Goal: Information Seeking & Learning: Check status

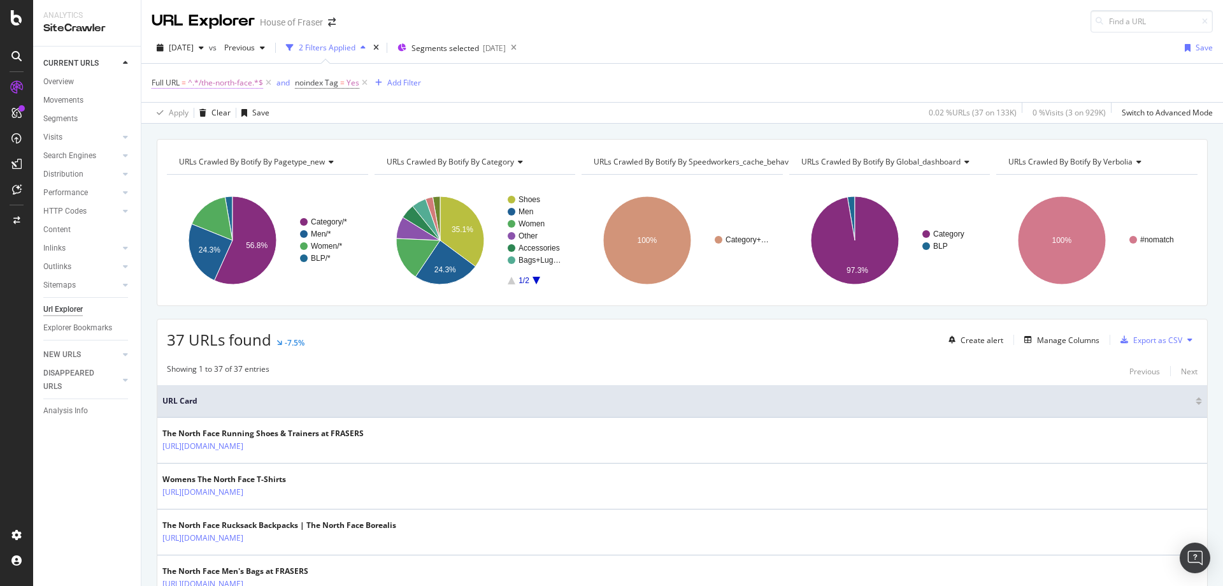
click at [218, 74] on span "^.*/the-north-face.*$" at bounding box center [225, 83] width 75 height 18
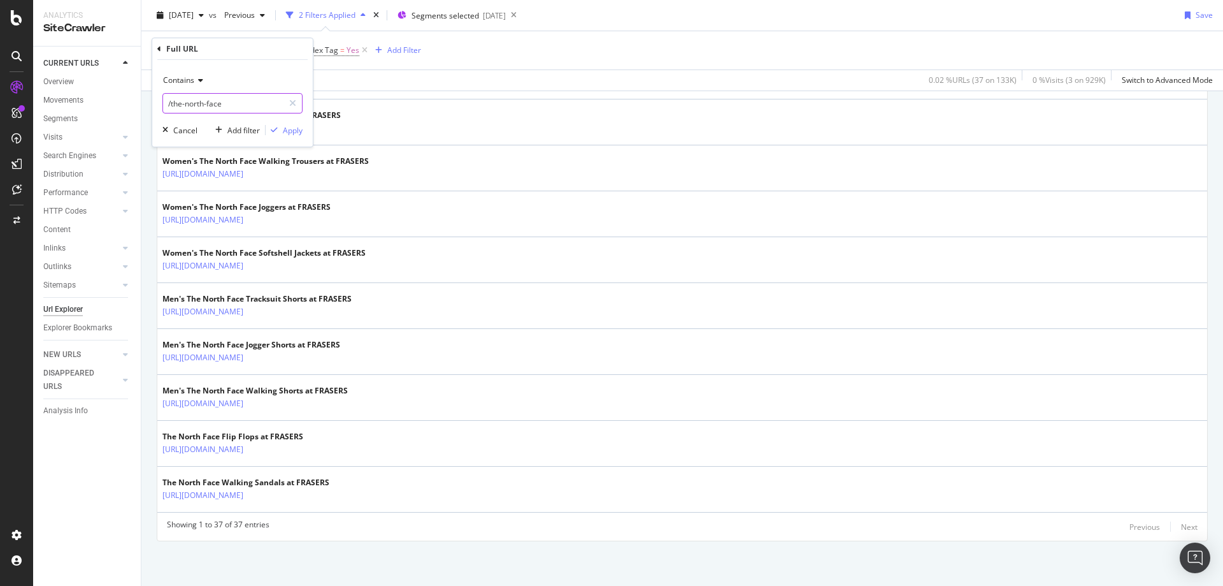
click at [233, 105] on input "/the-north-face" at bounding box center [223, 103] width 120 height 20
drag, startPoint x: 233, startPoint y: 105, endPoint x: 173, endPoint y: 103, distance: 59.9
click at [173, 103] on input "/the-north-face" at bounding box center [223, 103] width 120 height 20
type input "/[PERSON_NAME]"
click at [282, 136] on div "Apply" at bounding box center [284, 129] width 37 height 11
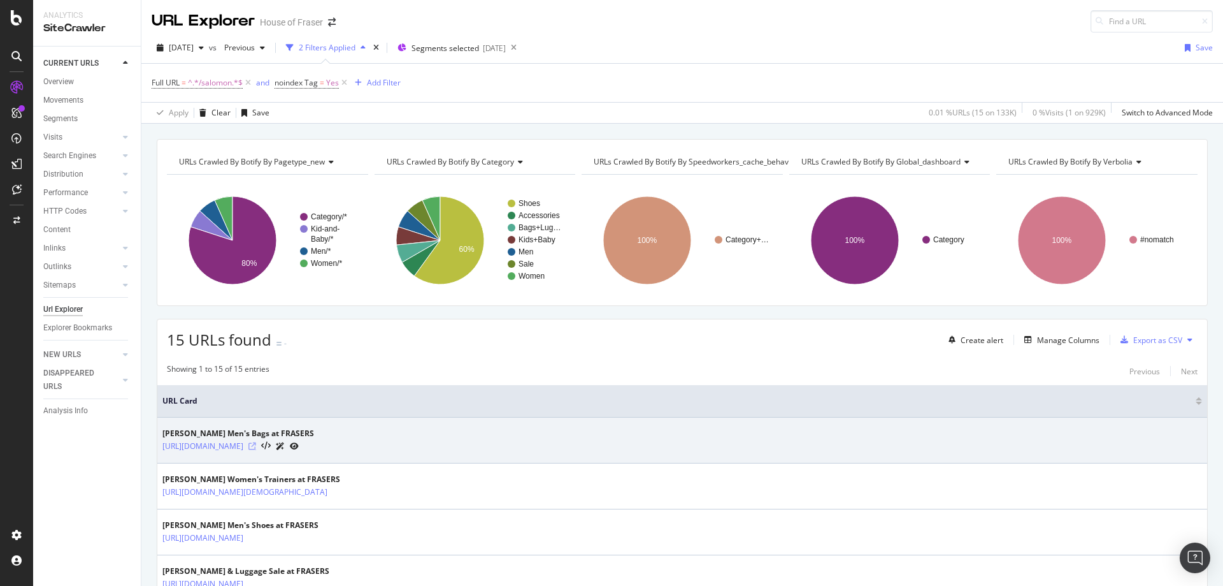
click at [256, 447] on icon at bounding box center [252, 446] width 8 height 8
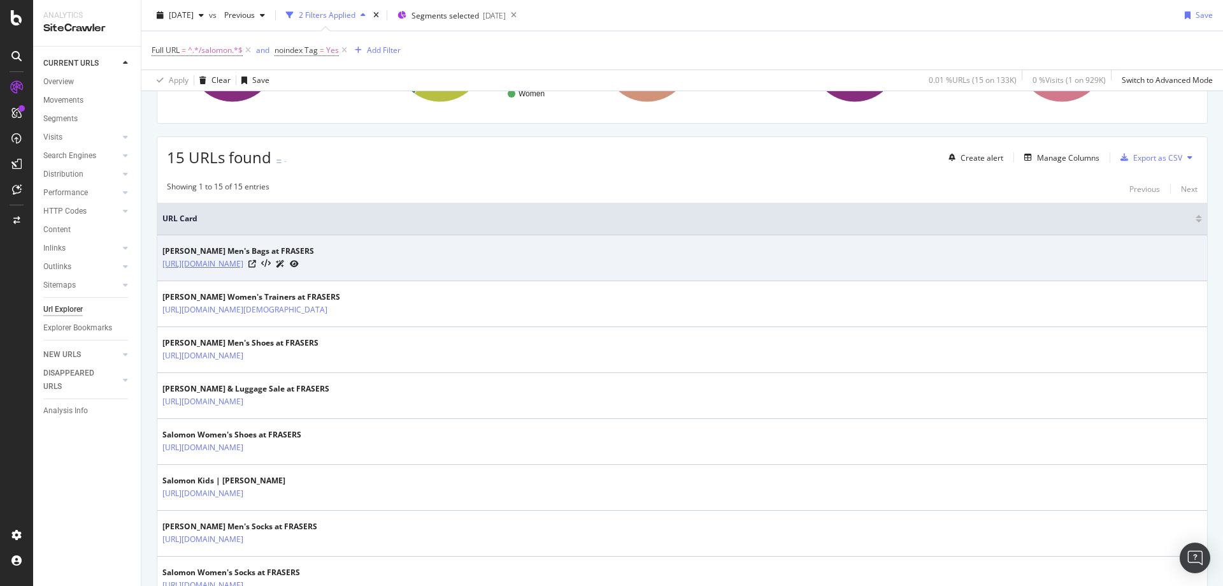
scroll to position [183, 0]
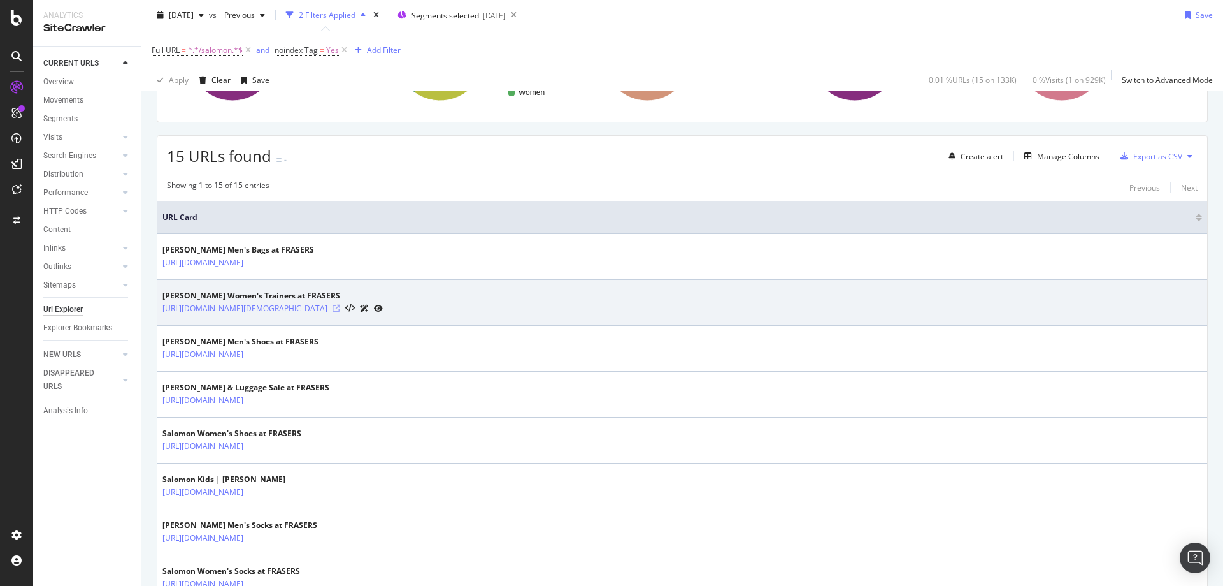
click at [340, 308] on icon at bounding box center [337, 309] width 8 height 8
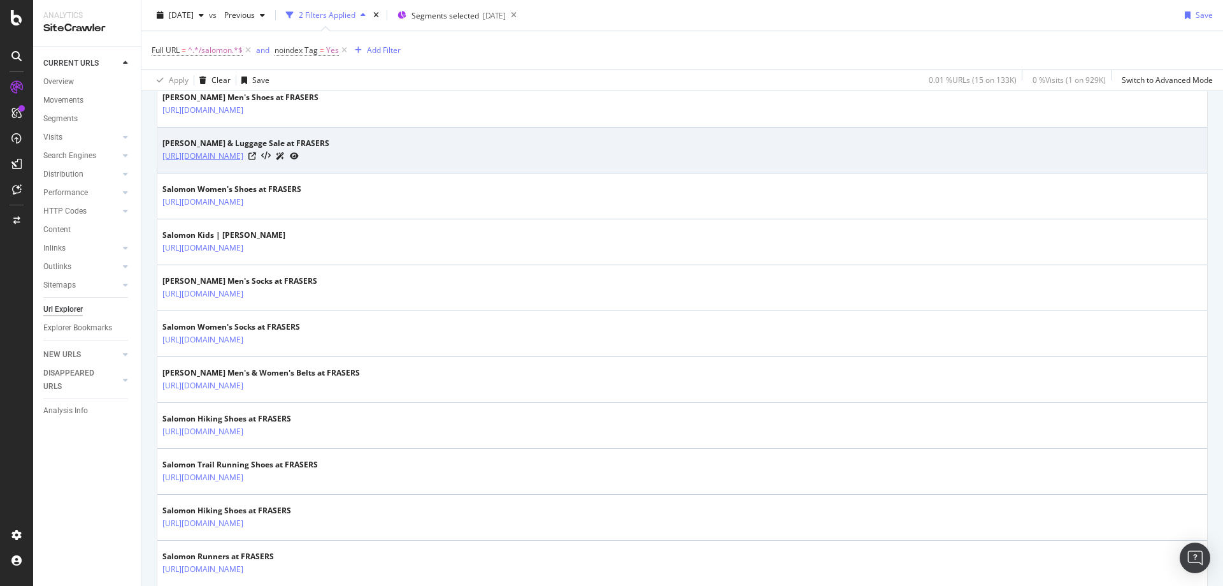
scroll to position [465, 0]
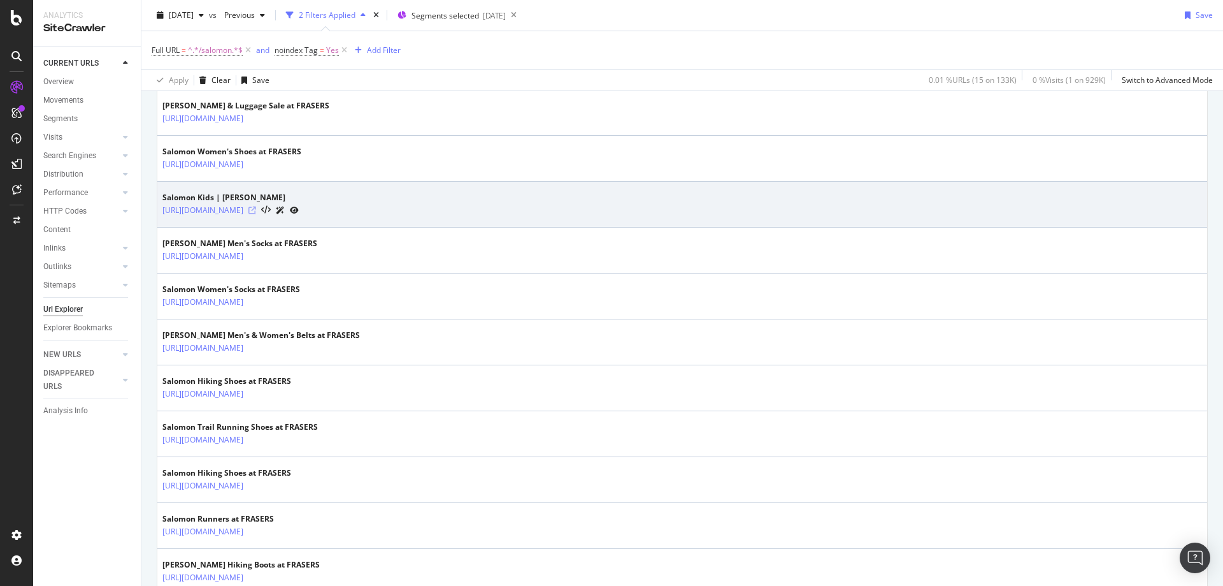
click at [256, 210] on icon at bounding box center [252, 210] width 8 height 8
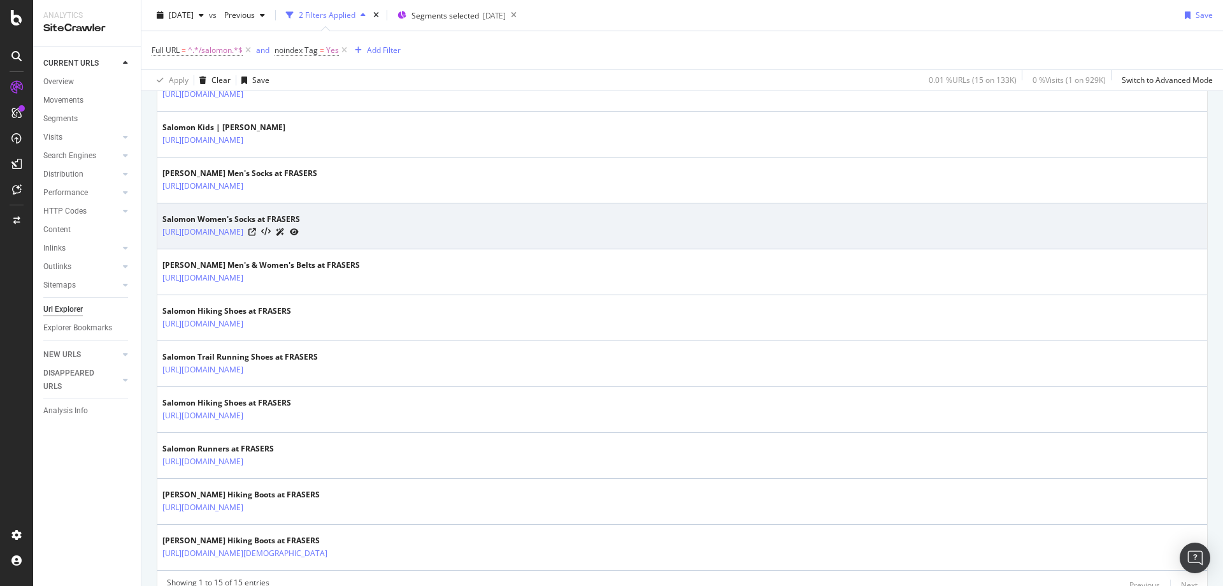
scroll to position [536, 0]
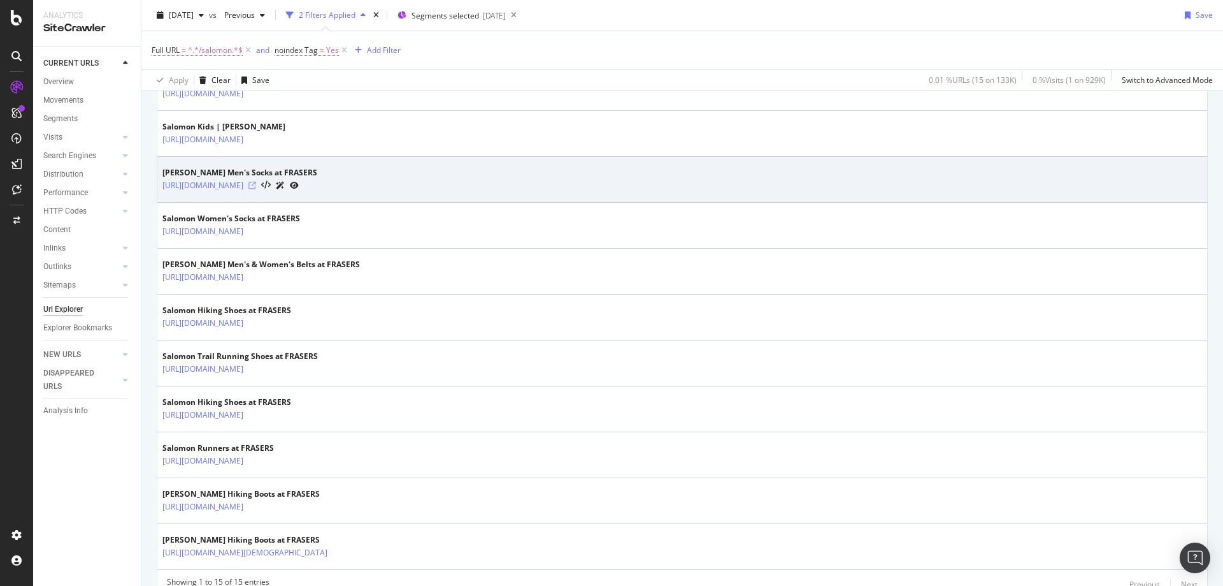
click at [256, 183] on icon at bounding box center [252, 186] width 8 height 8
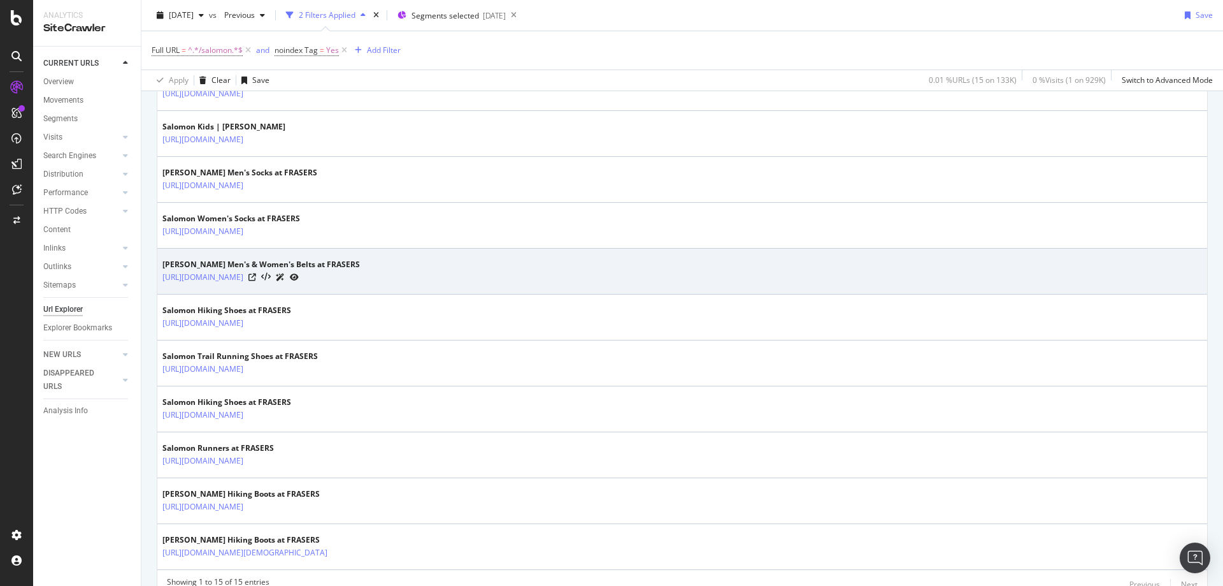
scroll to position [593, 0]
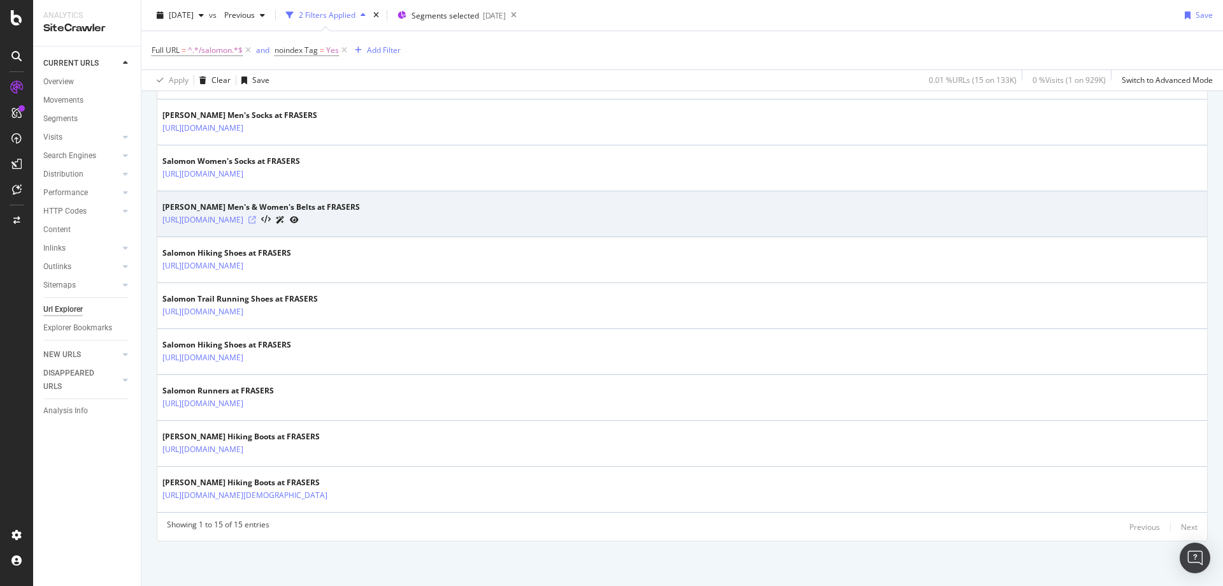
click at [256, 218] on icon at bounding box center [252, 220] width 8 height 8
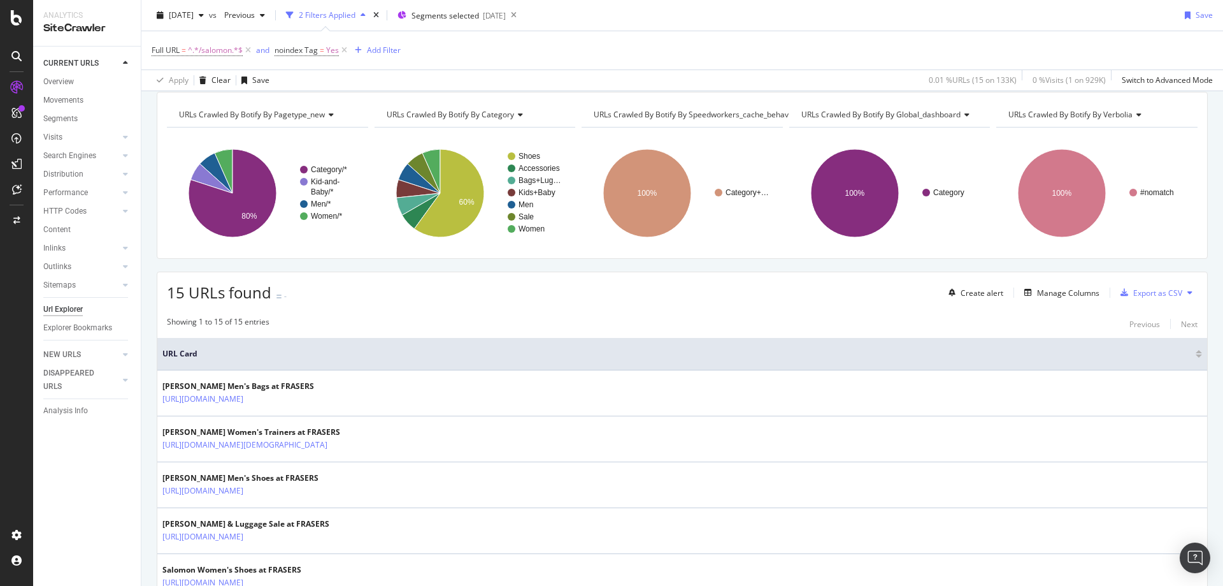
scroll to position [32, 0]
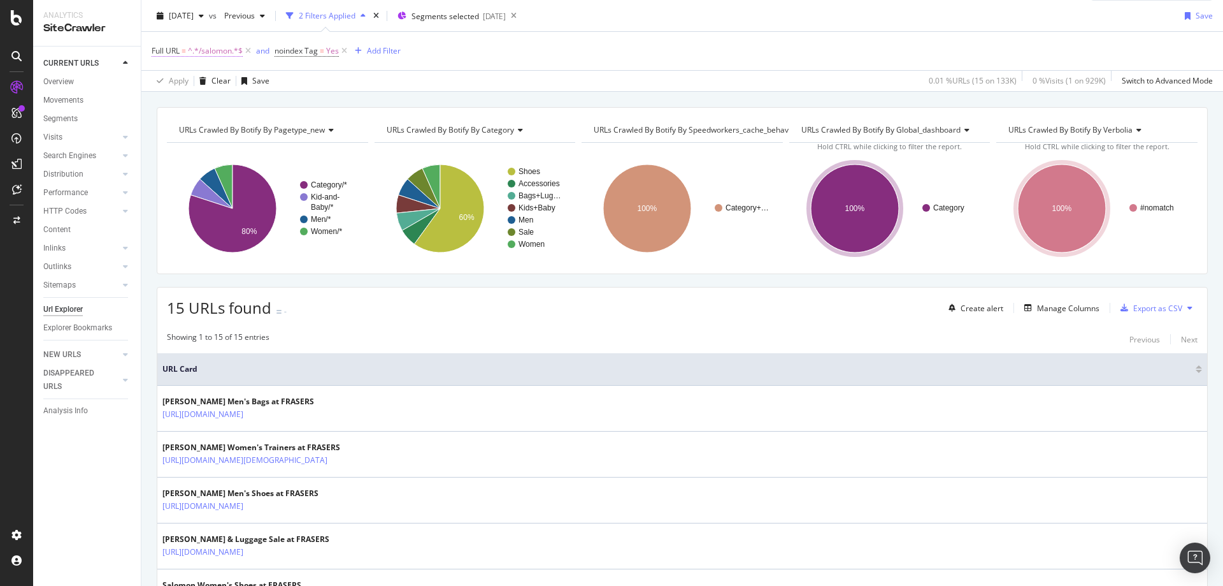
click at [212, 45] on span "^.*/salomon.*$" at bounding box center [215, 51] width 55 height 18
click at [217, 97] on input "/[PERSON_NAME]" at bounding box center [223, 104] width 120 height 20
click at [212, 104] on input "/[PERSON_NAME]" at bounding box center [223, 104] width 120 height 20
type input "/wrangler"
click at [286, 127] on div "Apply" at bounding box center [293, 131] width 20 height 11
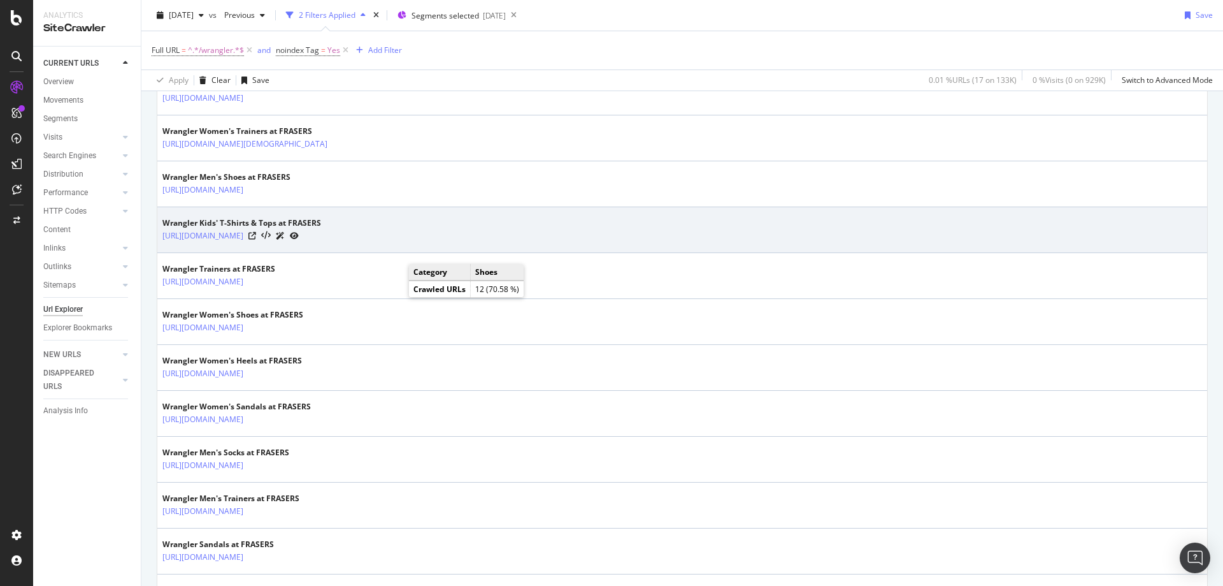
scroll to position [440, 0]
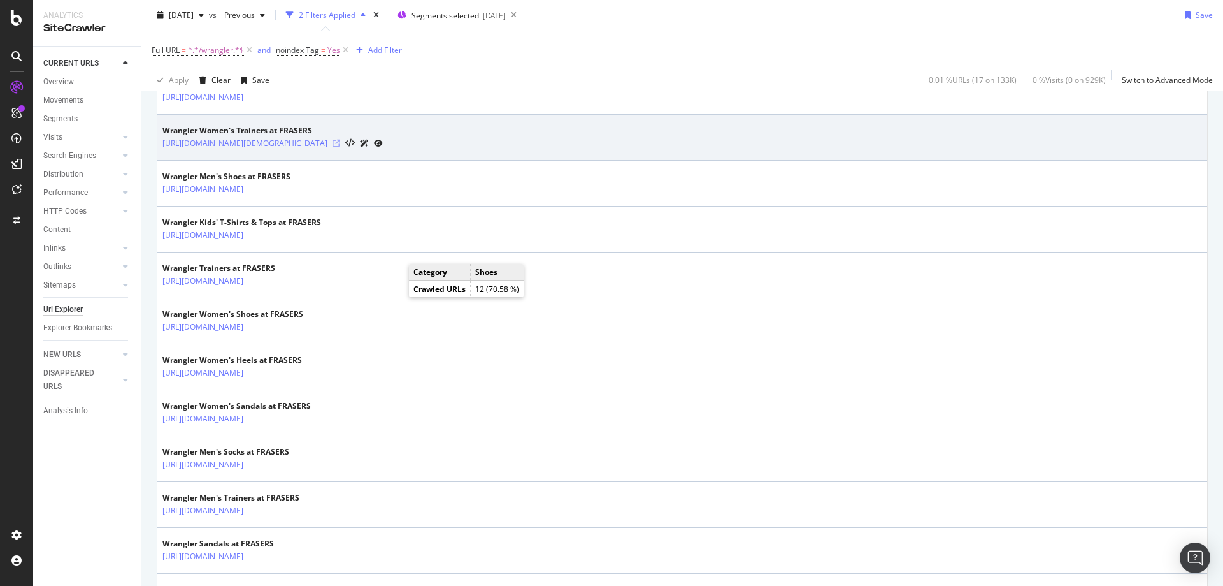
click at [340, 143] on icon at bounding box center [337, 144] width 8 height 8
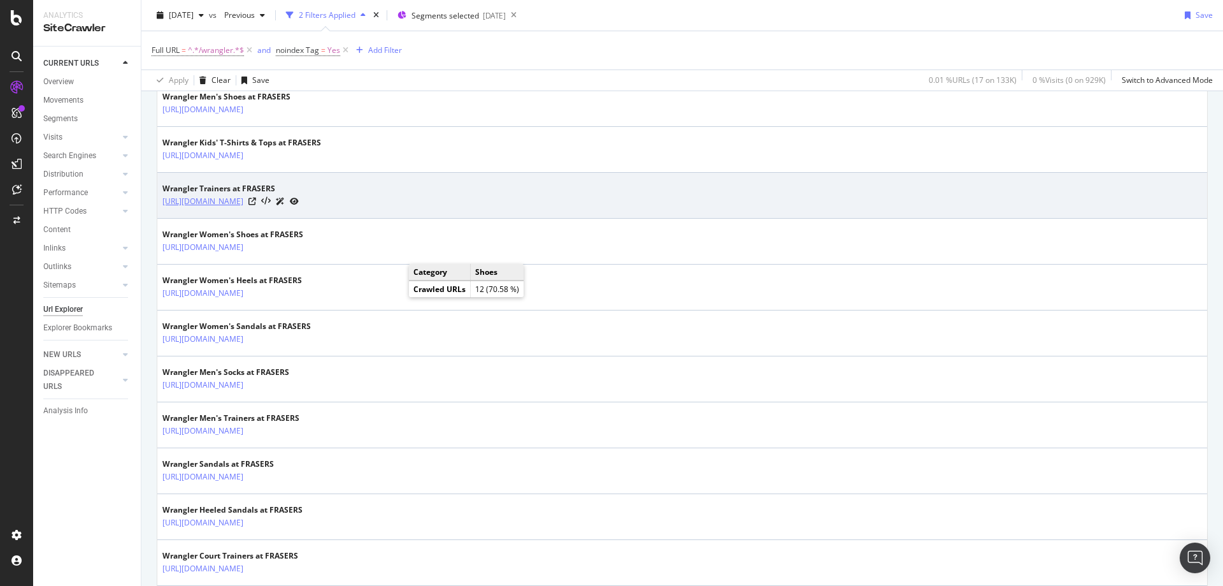
scroll to position [521, 0]
click at [256, 201] on icon at bounding box center [252, 200] width 8 height 8
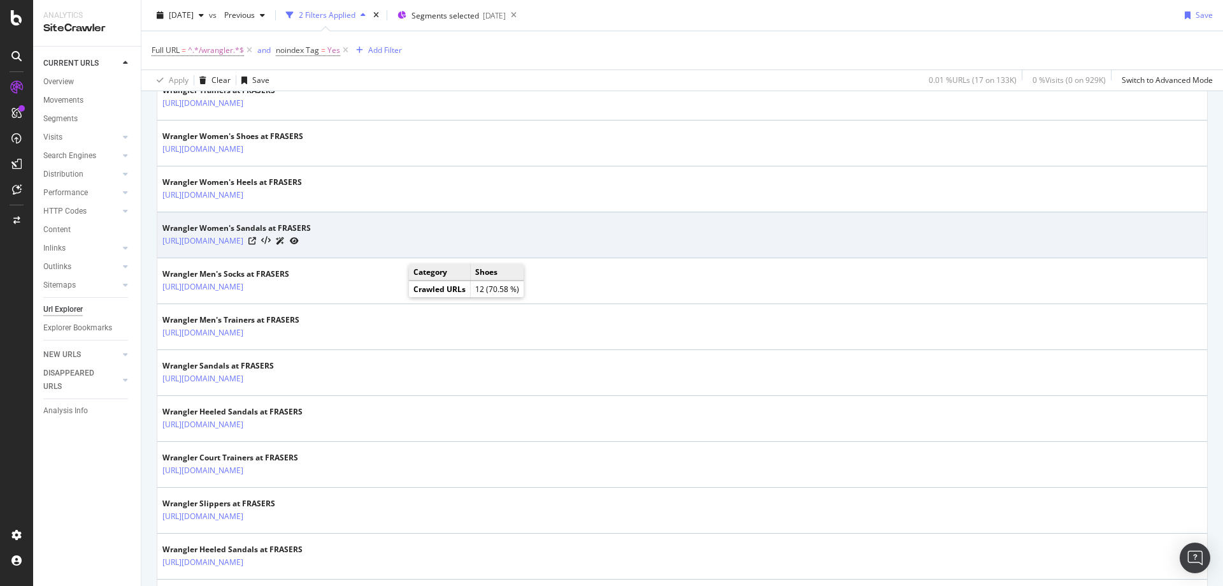
scroll to position [622, 0]
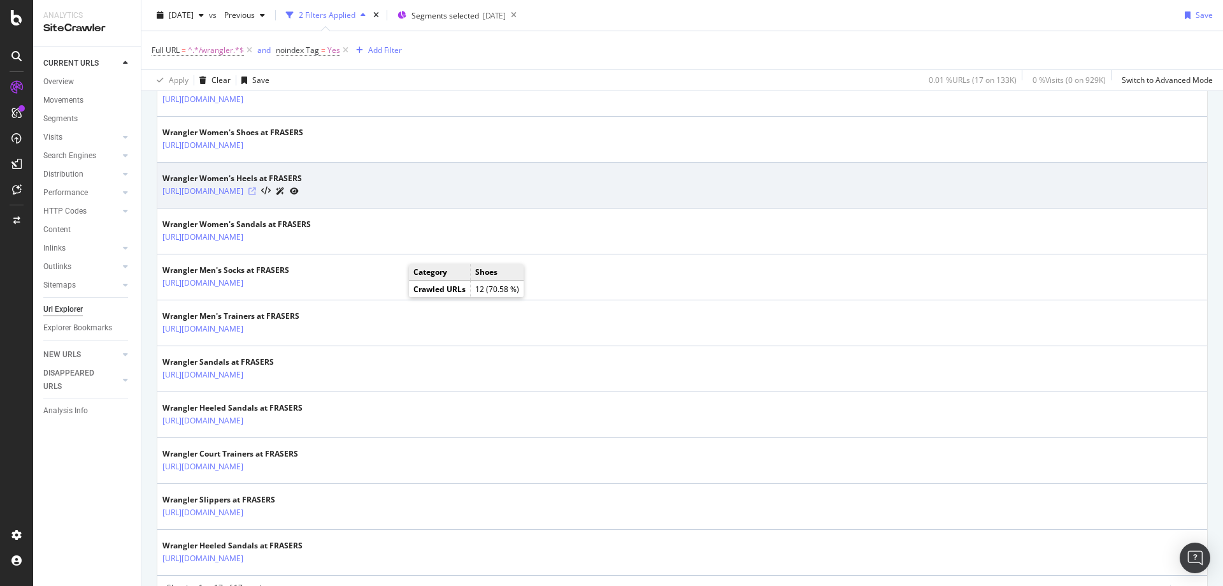
click at [256, 193] on icon at bounding box center [252, 191] width 8 height 8
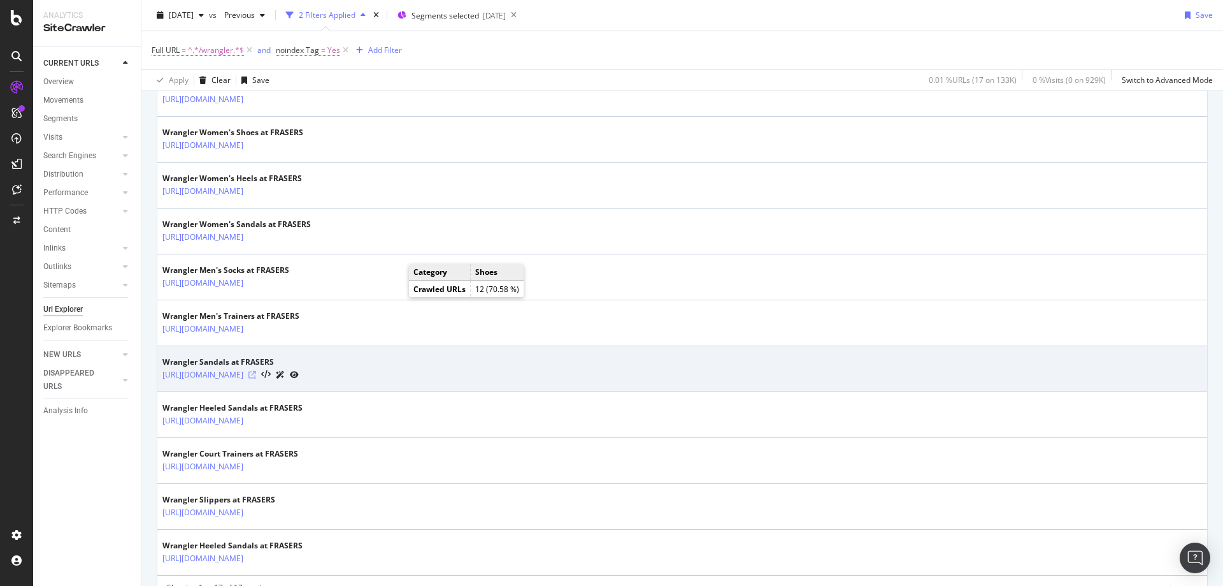
click at [256, 375] on icon at bounding box center [252, 375] width 8 height 8
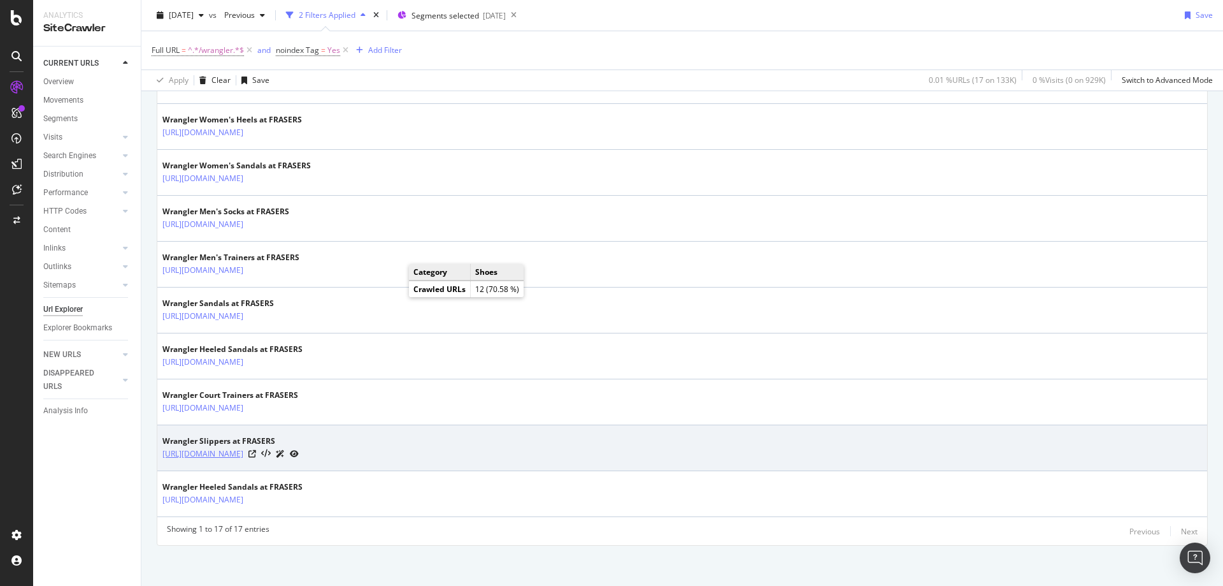
scroll to position [685, 0]
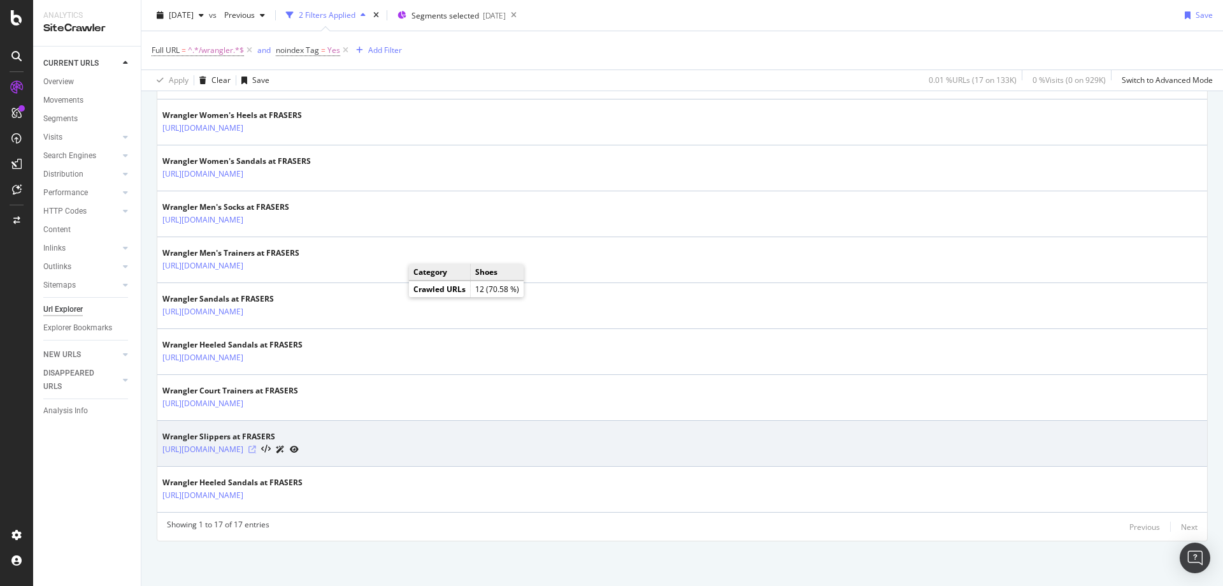
click at [256, 449] on icon at bounding box center [252, 449] width 8 height 8
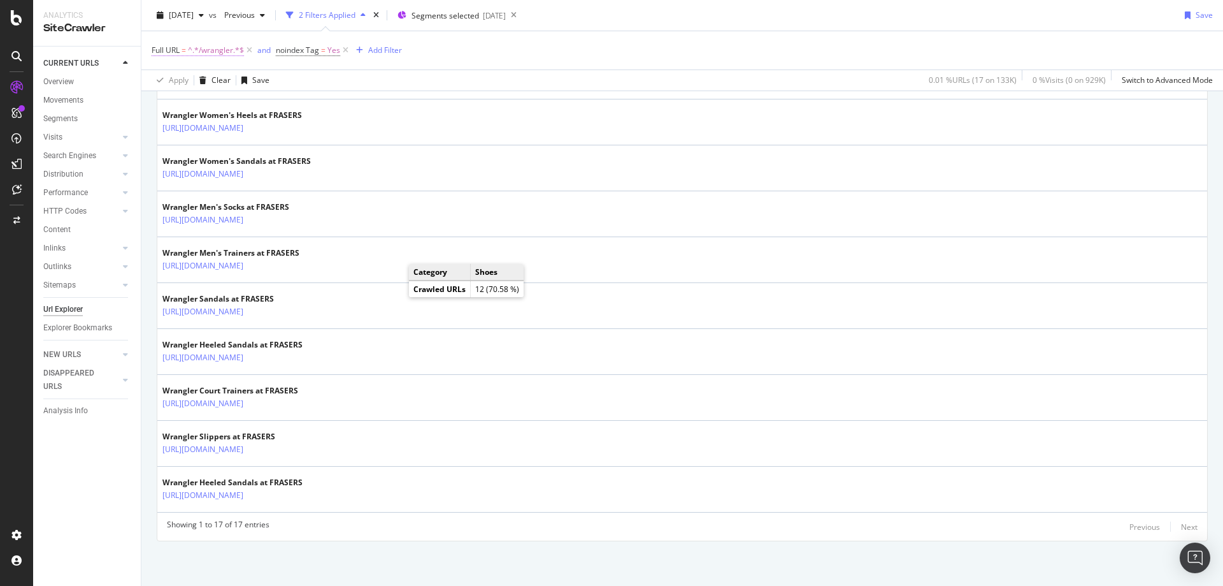
click at [231, 52] on span "^.*/wrangler.*$" at bounding box center [216, 50] width 56 height 18
click at [220, 104] on input "/wrangler" at bounding box center [223, 103] width 120 height 20
type input "/rixo"
click at [286, 135] on div "Apply" at bounding box center [293, 130] width 20 height 11
